Goal: Transaction & Acquisition: Book appointment/travel/reservation

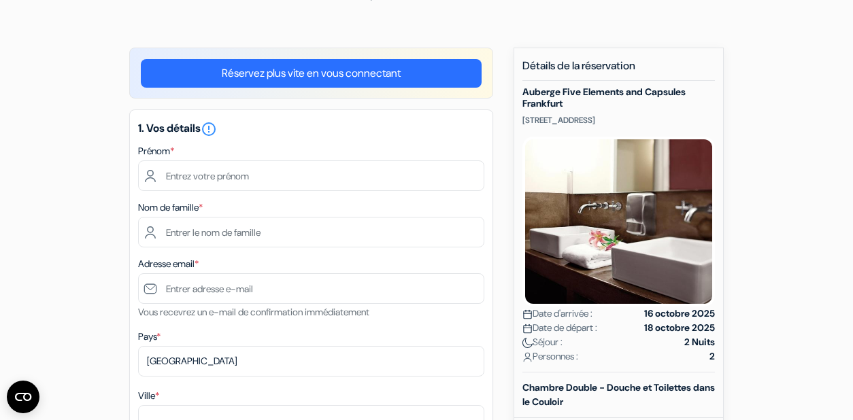
scroll to position [75, 0]
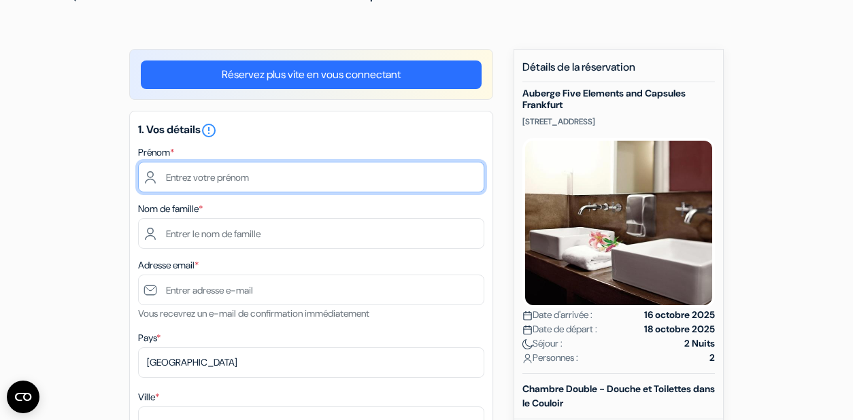
click at [307, 182] on input "text" at bounding box center [311, 177] width 346 height 31
type input "servane"
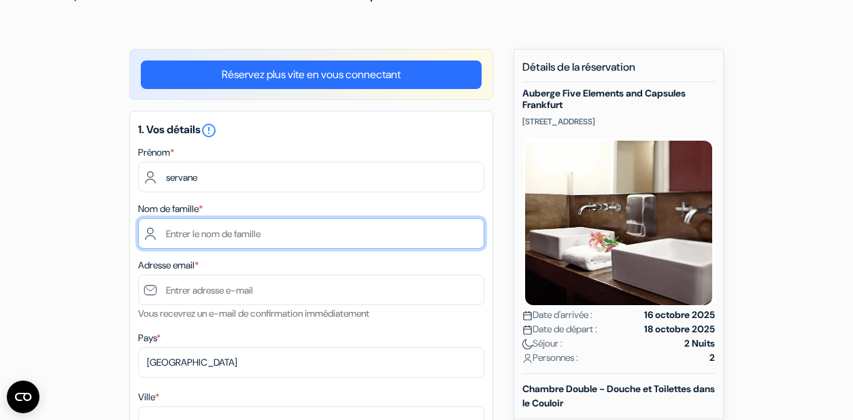
click at [268, 236] on input "text" at bounding box center [311, 233] width 346 height 31
type input "champion"
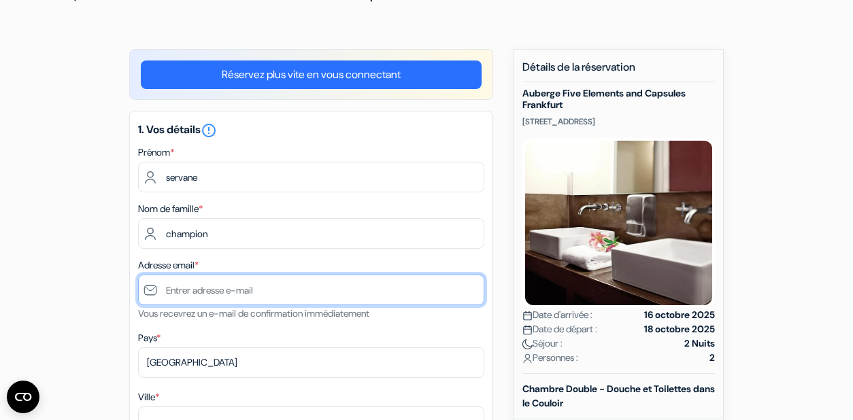
click at [240, 297] on input "text" at bounding box center [311, 290] width 346 height 31
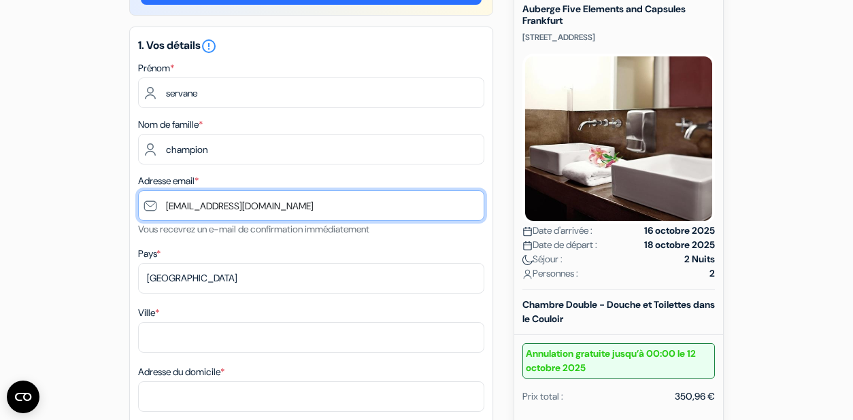
scroll to position [177, 0]
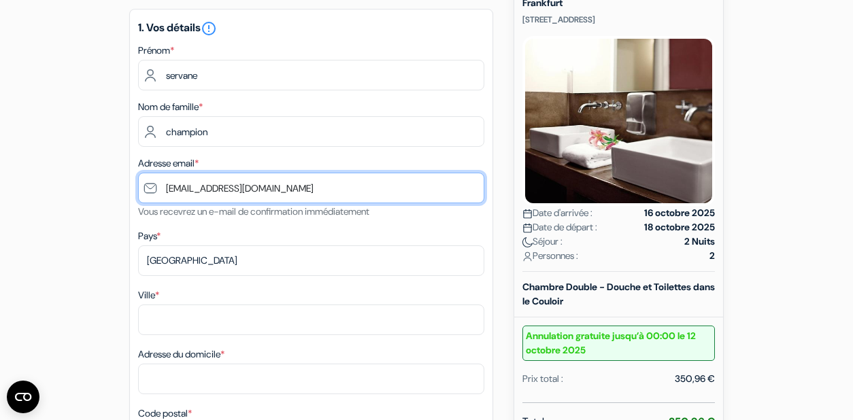
type input "[EMAIL_ADDRESS][DOMAIN_NAME]"
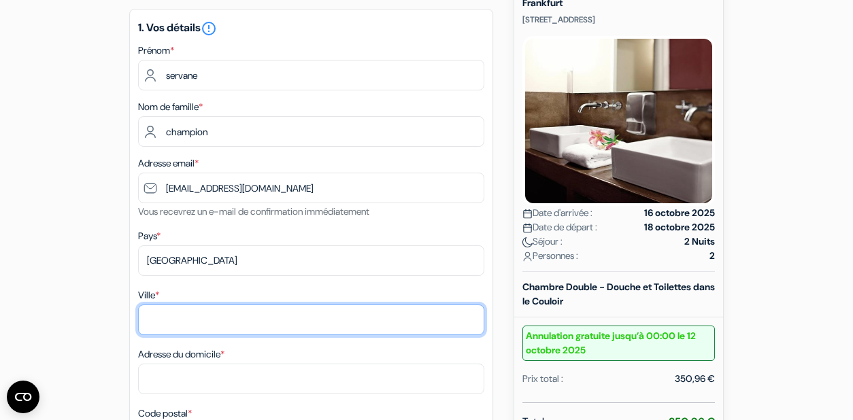
click at [183, 316] on input "Ville *" at bounding box center [311, 320] width 346 height 31
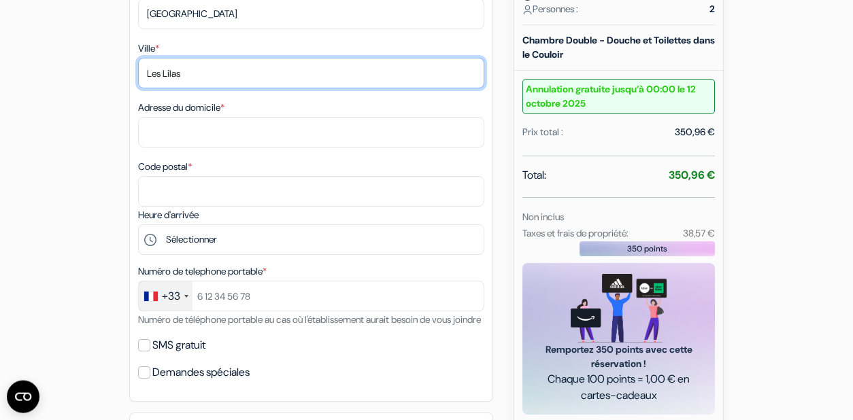
scroll to position [421, 0]
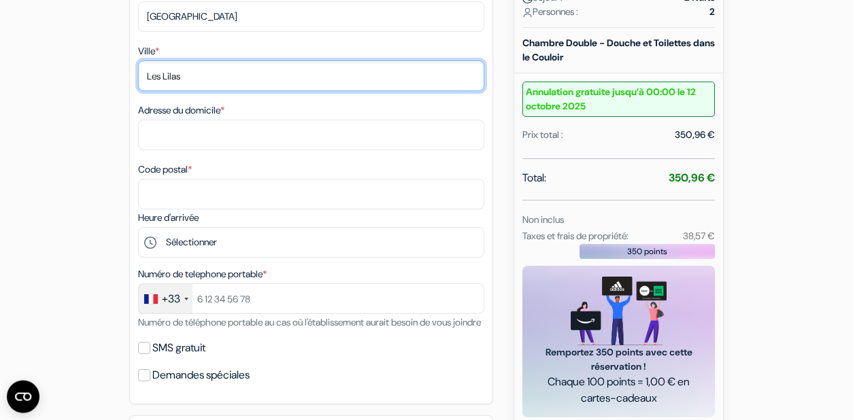
type input "Les Lilas"
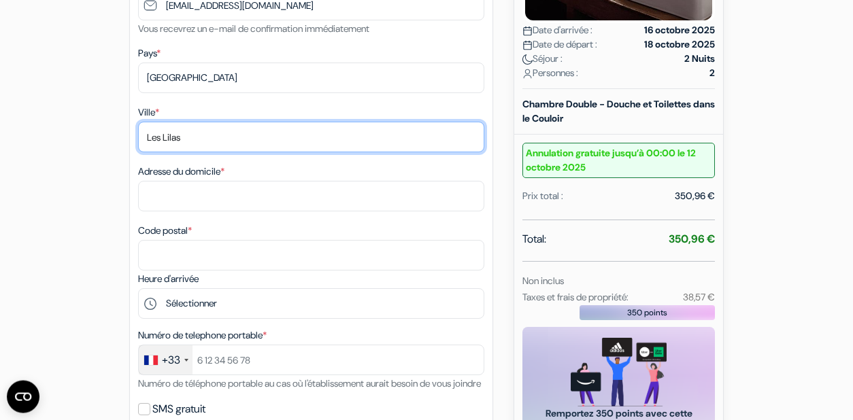
scroll to position [358, 0]
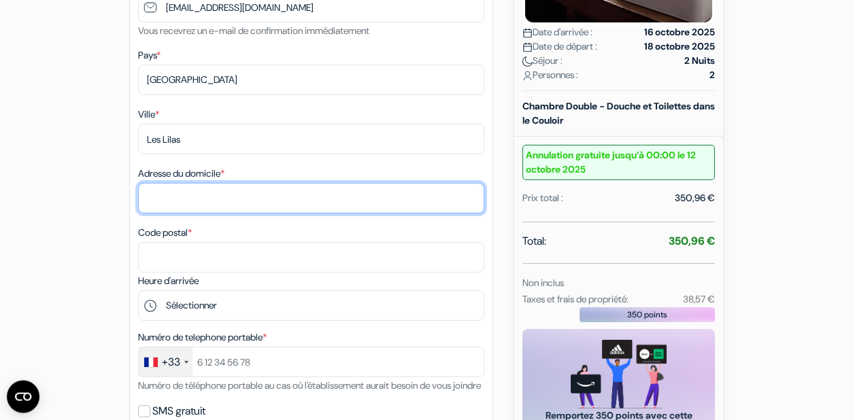
click at [348, 197] on input "Adresse du domicile *" at bounding box center [311, 198] width 346 height 31
type input "163 rue de Paris"
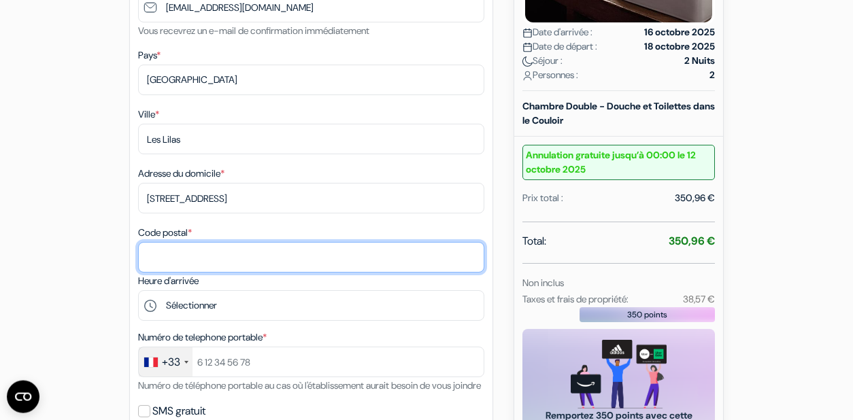
click at [274, 257] on input "Code postal *" at bounding box center [311, 257] width 346 height 31
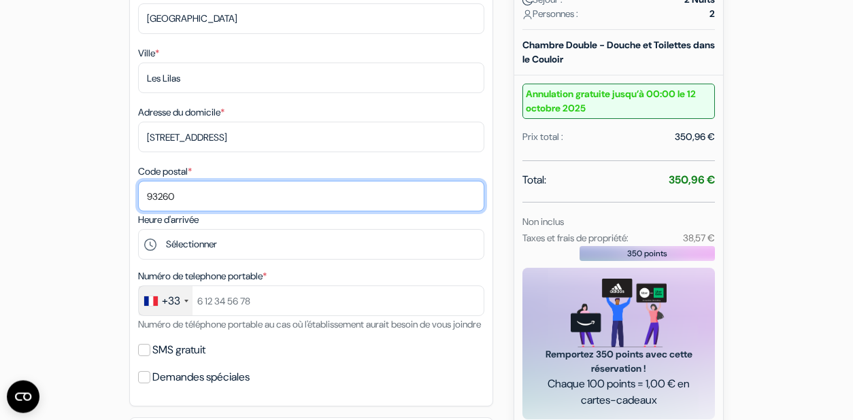
scroll to position [420, 0]
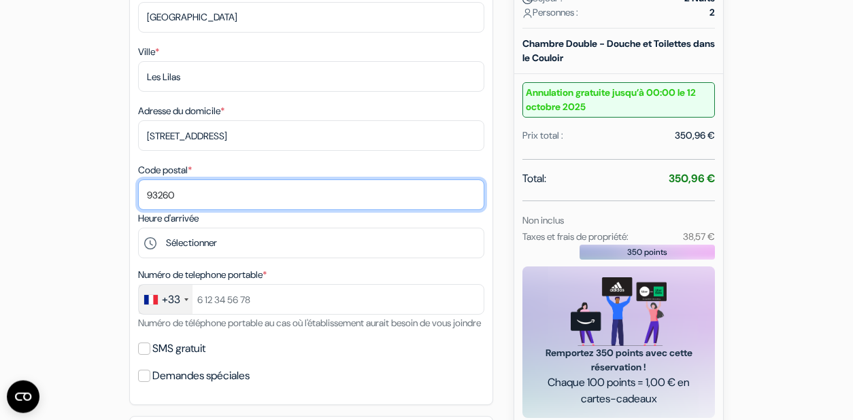
type input "93260"
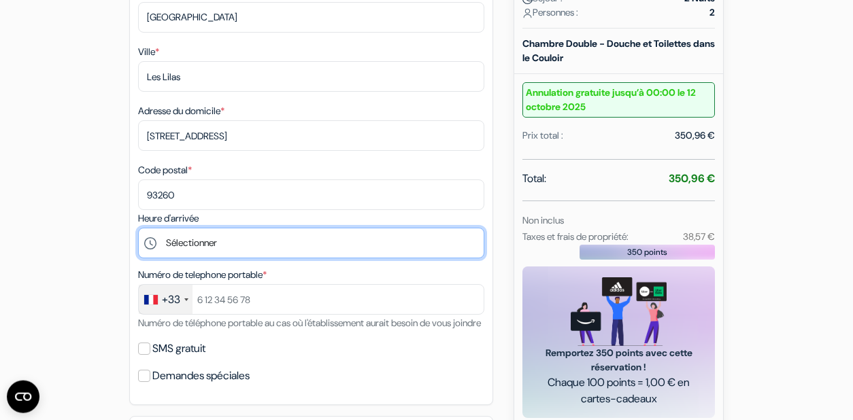
click at [282, 246] on select "Sélectionner 16:00 17:00 18:00 19:00 20:00 21:00 22:00 23:00 0:00" at bounding box center [311, 243] width 346 height 31
click option "18:00" at bounding box center [0, 0] width 0 height 0
select select "16"
click option "16:00" at bounding box center [0, 0] width 0 height 0
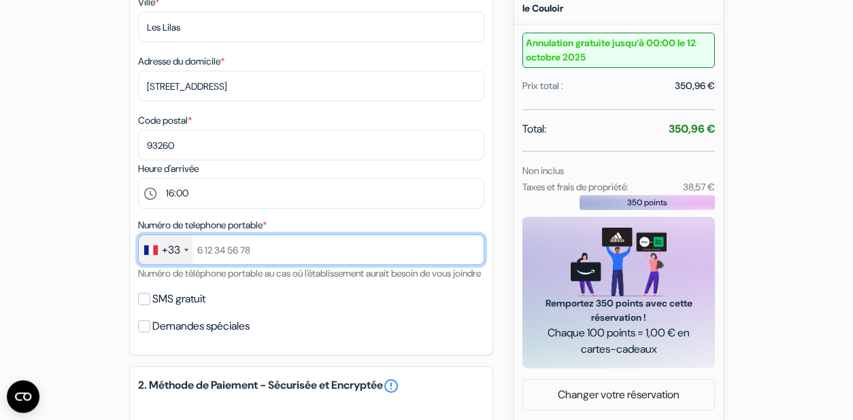
click at [214, 250] on input "text" at bounding box center [311, 250] width 346 height 31
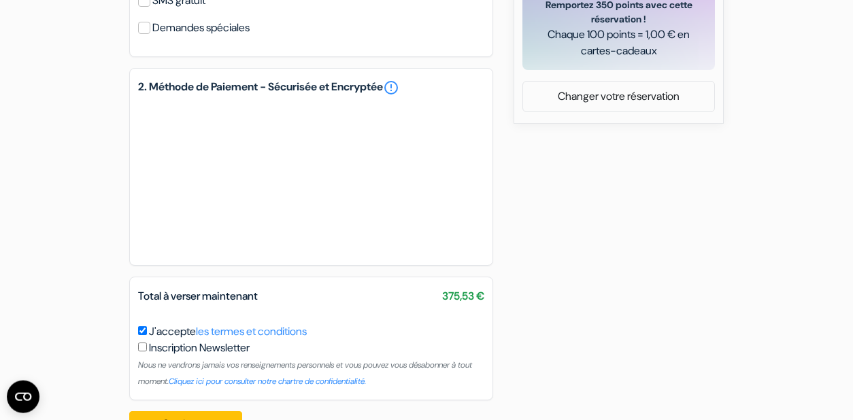
scroll to position [774, 0]
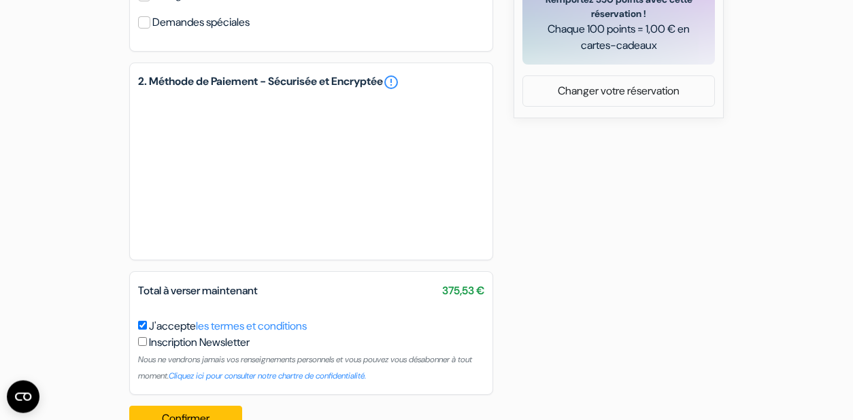
type input "0682204782"
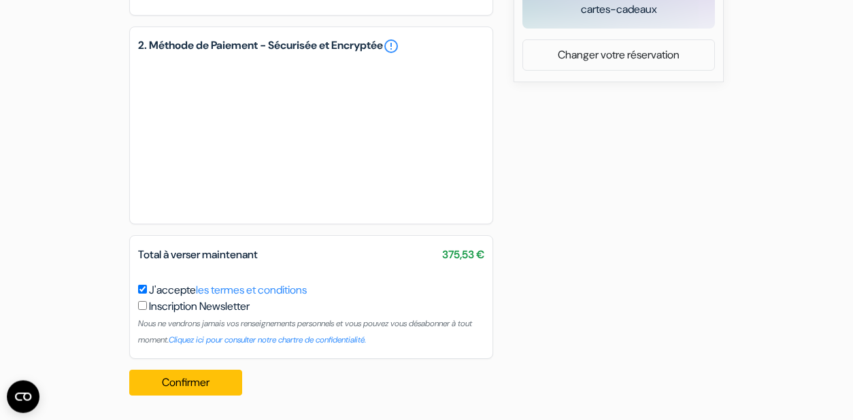
scroll to position [830, 0]
click at [211, 378] on button "Confirmer Loading..." at bounding box center [185, 383] width 113 height 26
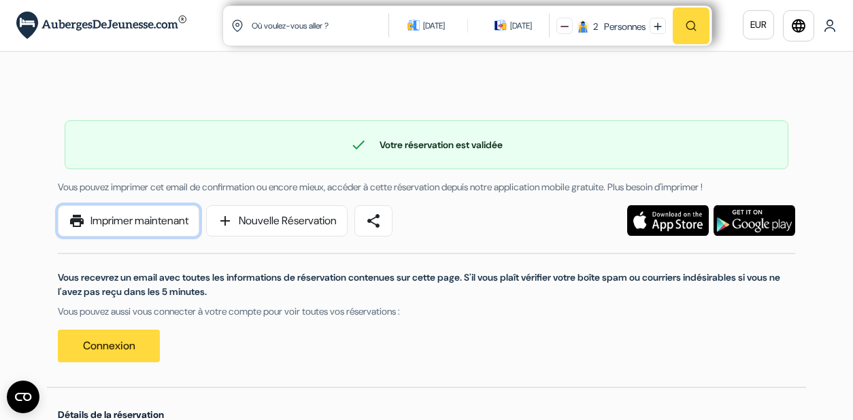
click at [152, 219] on link "print Imprimer maintenant" at bounding box center [129, 220] width 142 height 31
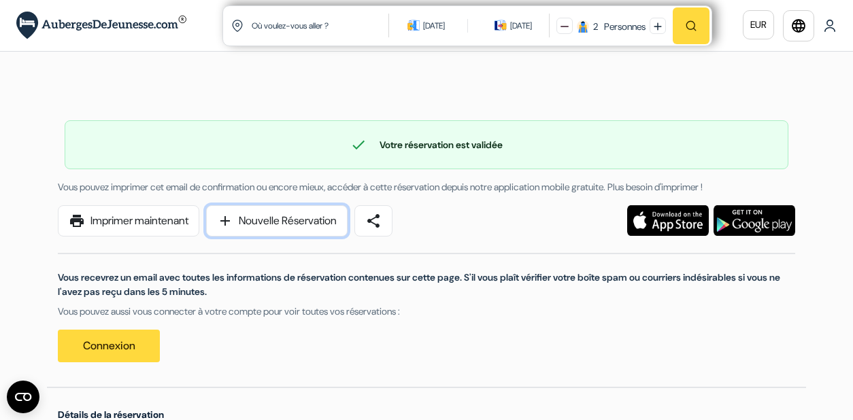
click at [291, 231] on link "add Nouvelle Réservation" at bounding box center [277, 220] width 142 height 31
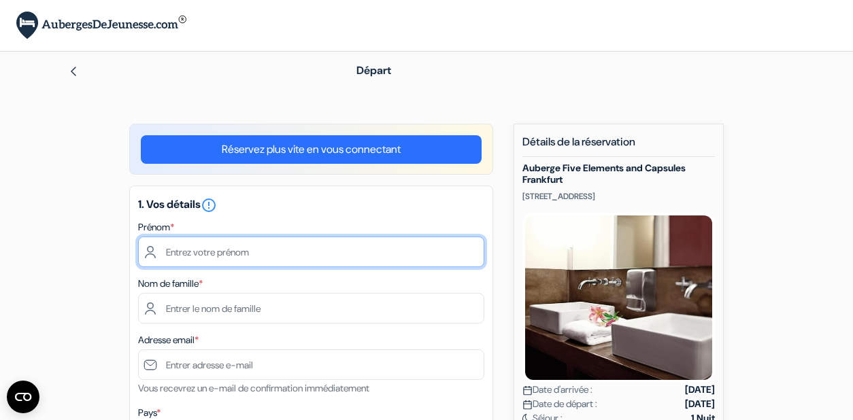
click at [414, 254] on input "text" at bounding box center [311, 252] width 346 height 31
type input "servane"
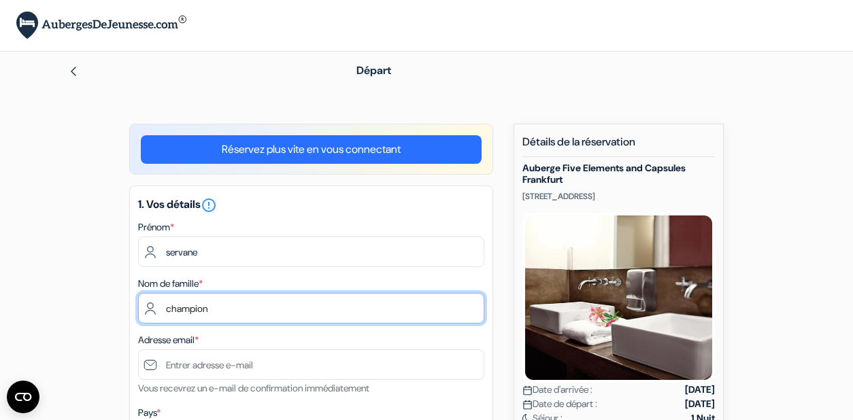
type input "champion"
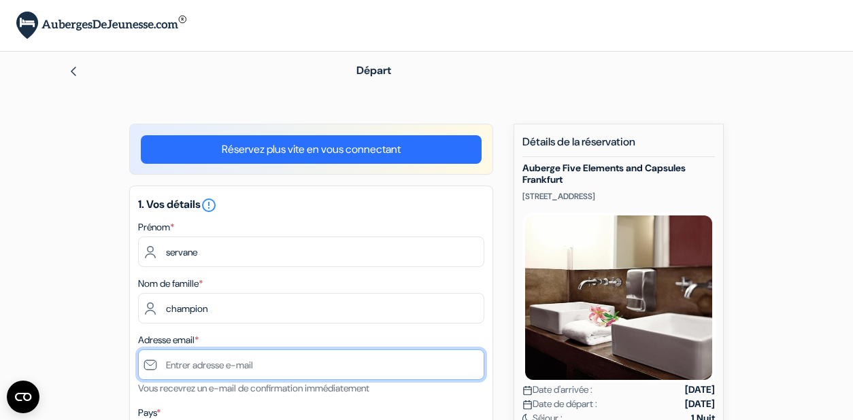
click at [291, 361] on input "text" at bounding box center [311, 365] width 346 height 31
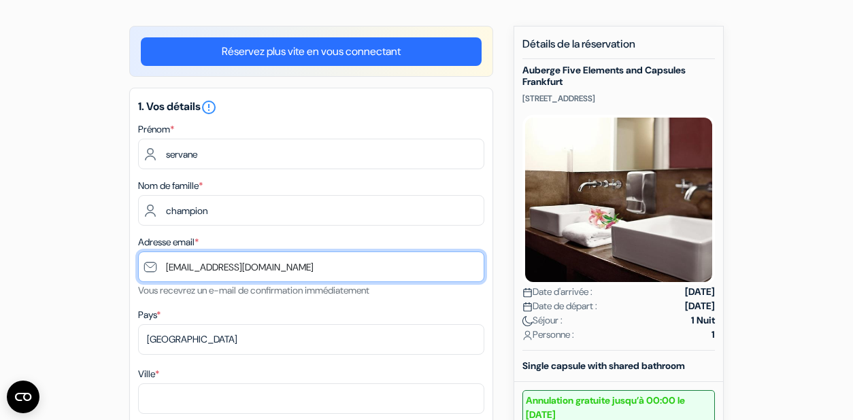
scroll to position [138, 0]
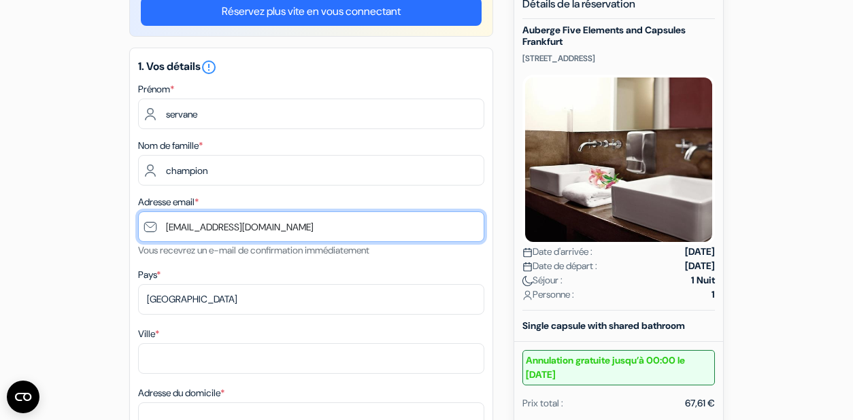
type input "[EMAIL_ADDRESS][DOMAIN_NAME]"
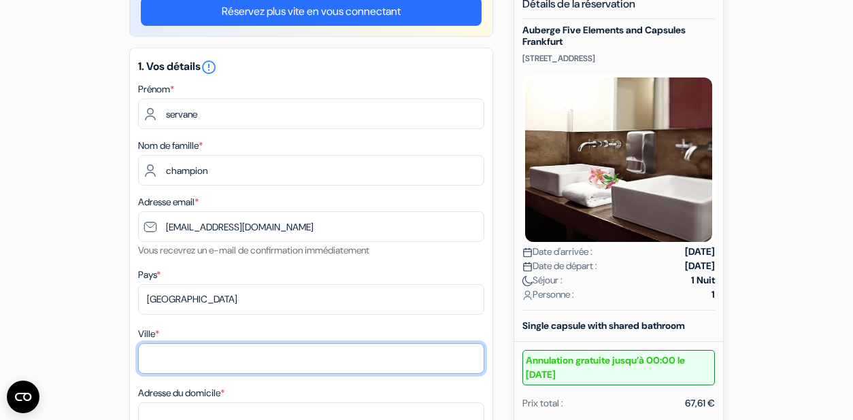
click at [231, 358] on input "Ville *" at bounding box center [311, 359] width 346 height 31
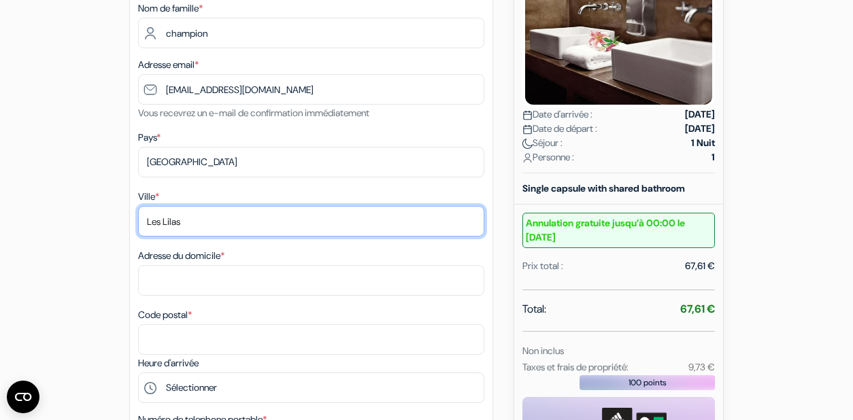
scroll to position [293, 0]
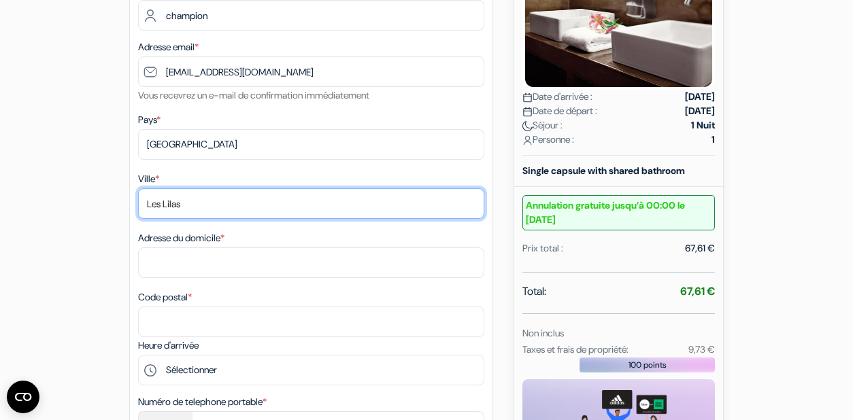
type input "Les Lilas"
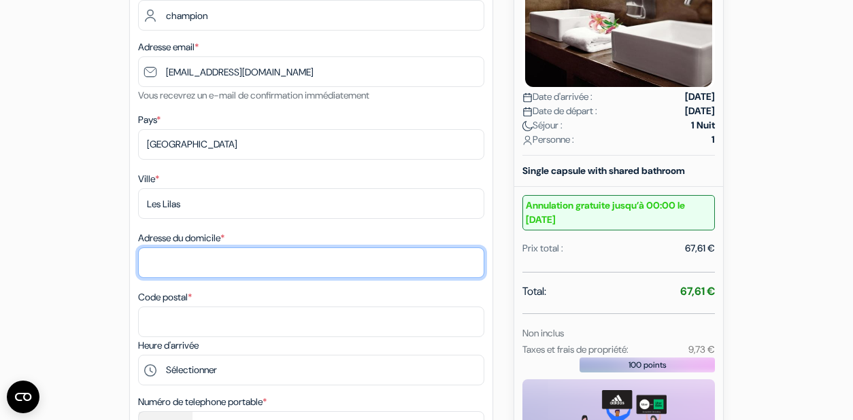
click at [193, 259] on input "Adresse du domicile *" at bounding box center [311, 263] width 346 height 31
type input "163 rue de Paris"
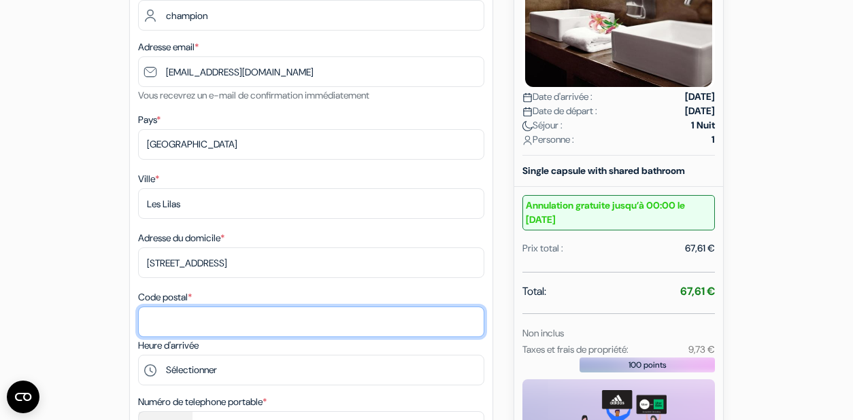
click at [191, 328] on input "Code postal *" at bounding box center [311, 322] width 346 height 31
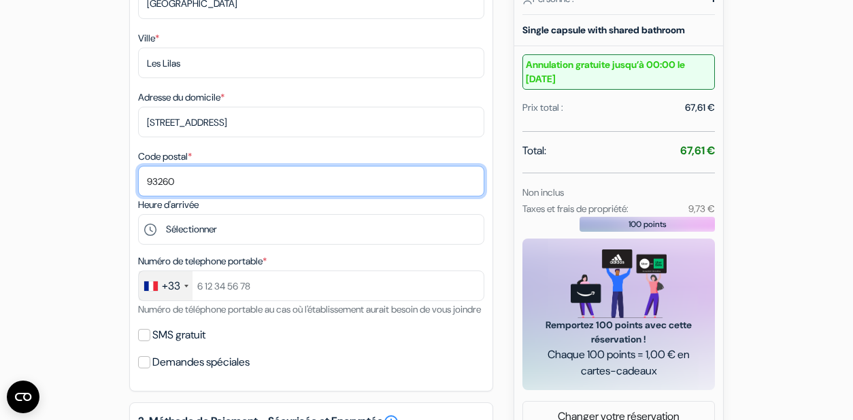
scroll to position [439, 0]
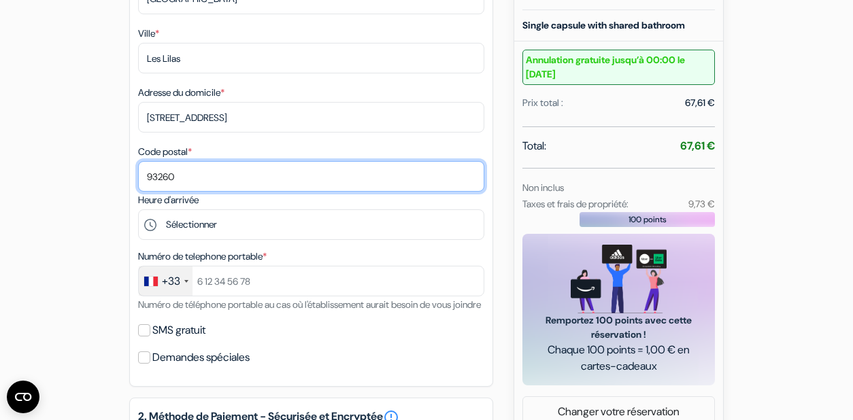
type input "93260"
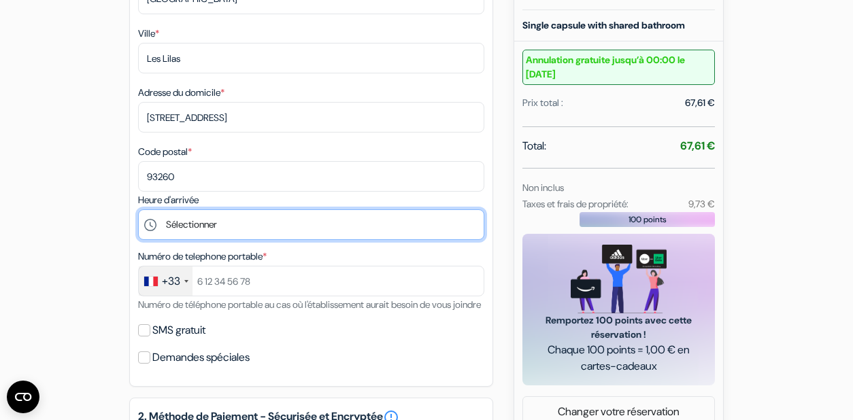
click at [186, 221] on select "Sélectionner 16:00 17:00 18:00 19:00 20:00 21:00 22:00 23:00 0:00" at bounding box center [311, 225] width 346 height 31
select select "20"
click option "20:00" at bounding box center [0, 0] width 0 height 0
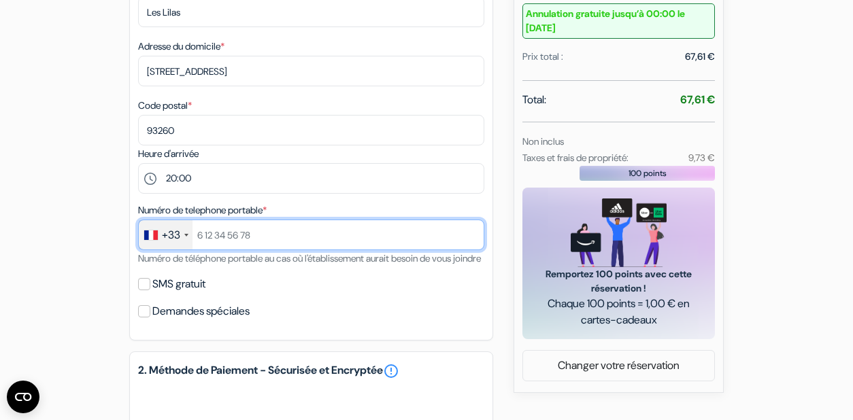
click at [227, 245] on input "text" at bounding box center [311, 235] width 346 height 31
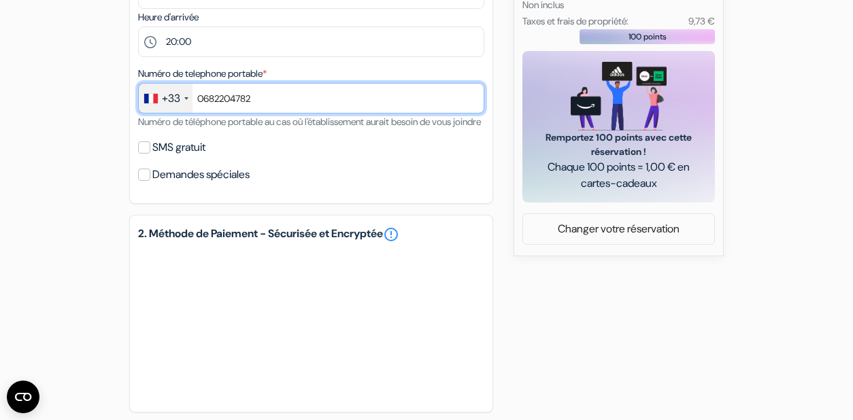
scroll to position [637, 0]
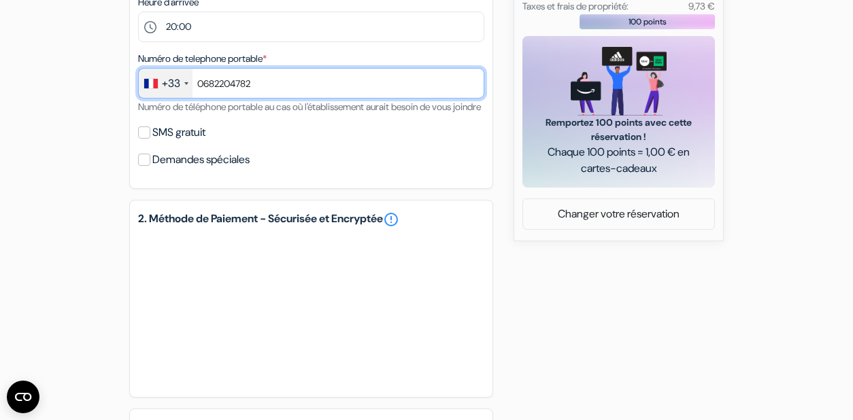
type input "0682204782"
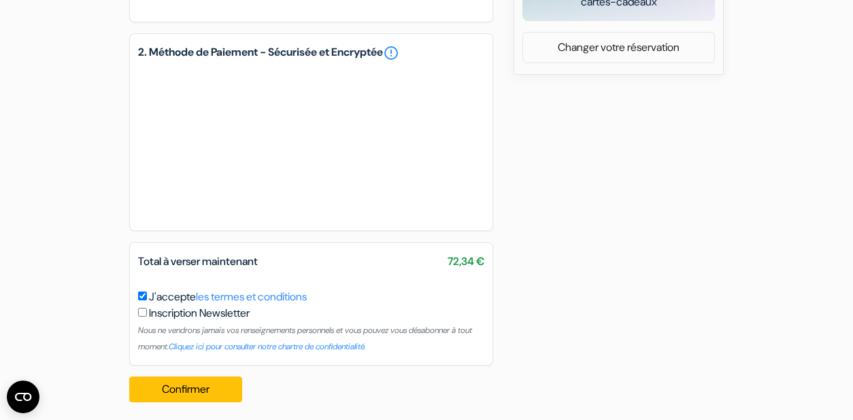
scroll to position [830, 0]
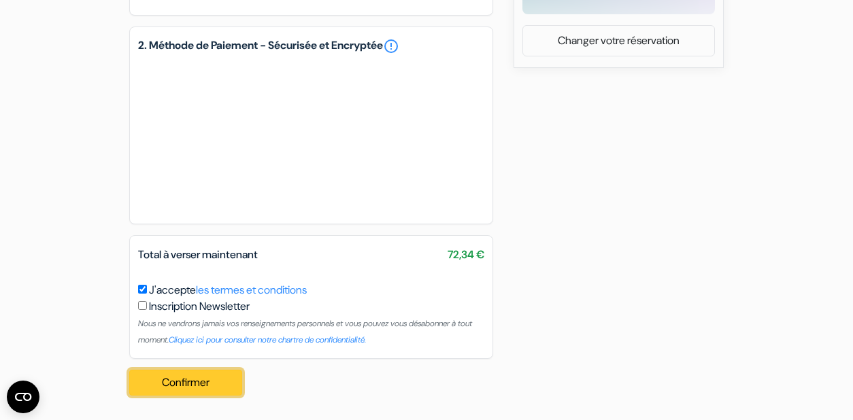
click at [188, 378] on button "Confirmer Loading..." at bounding box center [185, 383] width 113 height 26
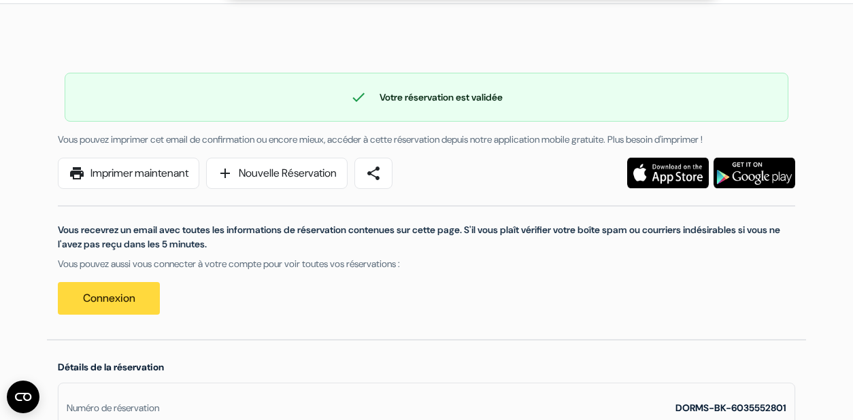
scroll to position [54, 0]
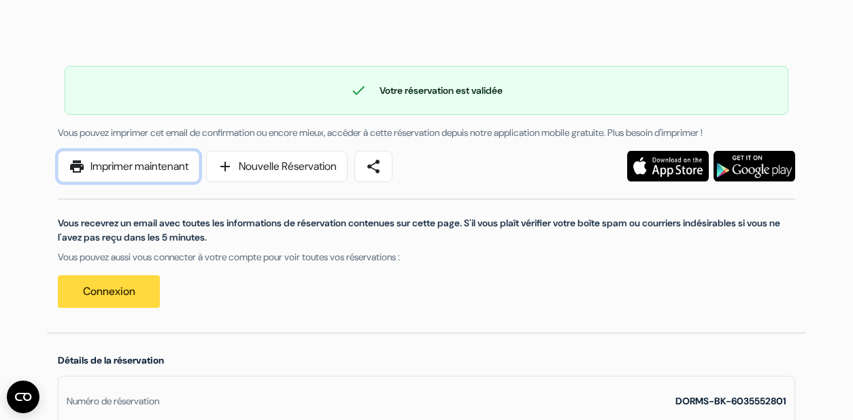
click at [168, 162] on link "print Imprimer maintenant" at bounding box center [129, 166] width 142 height 31
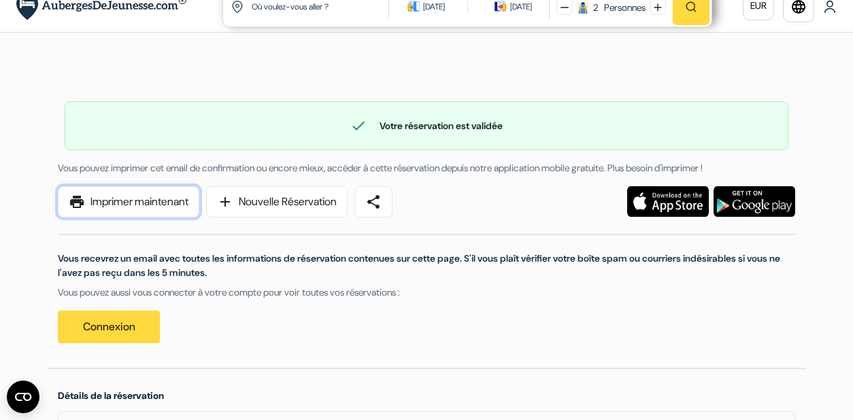
scroll to position [0, 0]
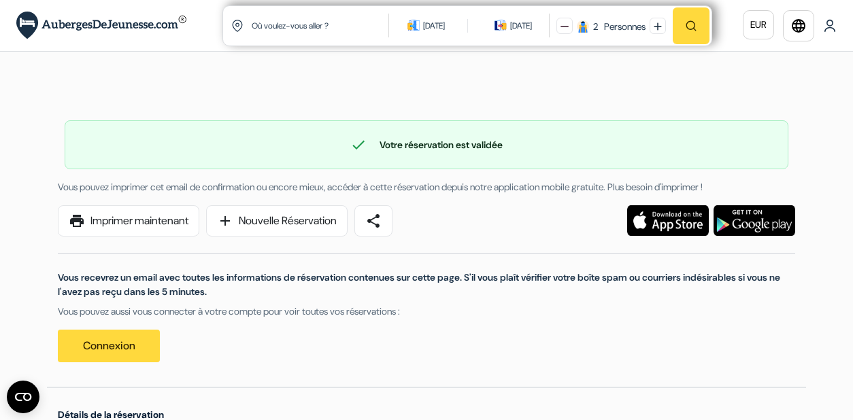
click at [828, 29] on img at bounding box center [830, 26] width 14 height 14
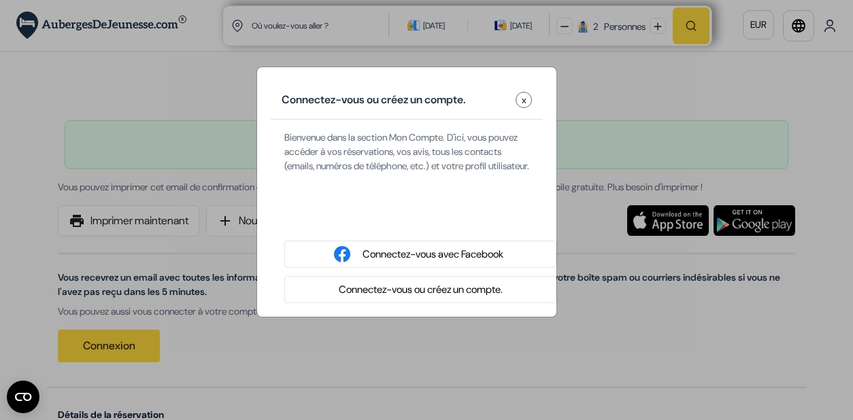
click at [695, 75] on div "Connectez-vous ou créez un compte. x Bienvenue dans la section Mon Compte. D'ic…" at bounding box center [426, 210] width 853 height 420
click at [610, 340] on div "Connectez-vous ou créez un compte. x Bienvenue dans la section Mon Compte. D'ic…" at bounding box center [426, 210] width 853 height 420
click at [524, 98] on span "x" at bounding box center [524, 100] width 5 height 14
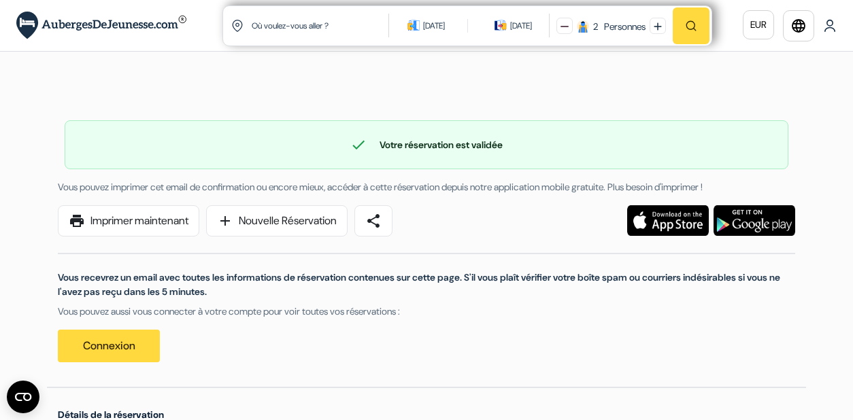
click at [131, 27] on img at bounding box center [101, 26] width 170 height 28
